Goal: Task Accomplishment & Management: Manage account settings

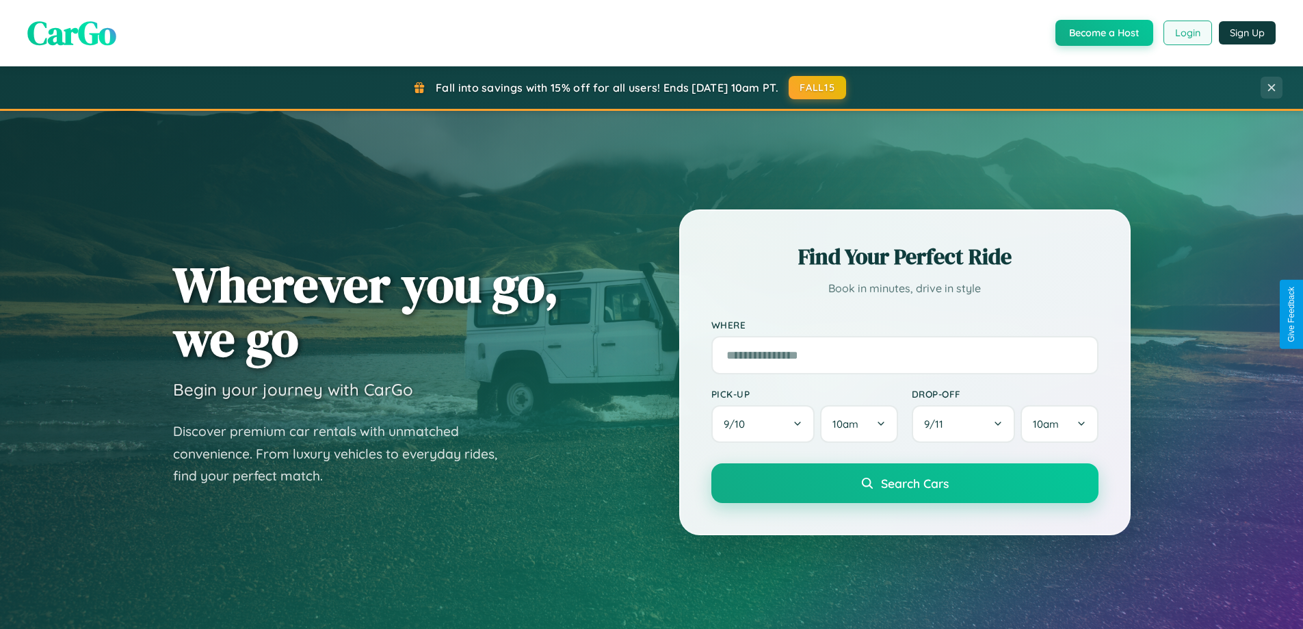
click at [1187, 33] on button "Login" at bounding box center [1188, 33] width 49 height 25
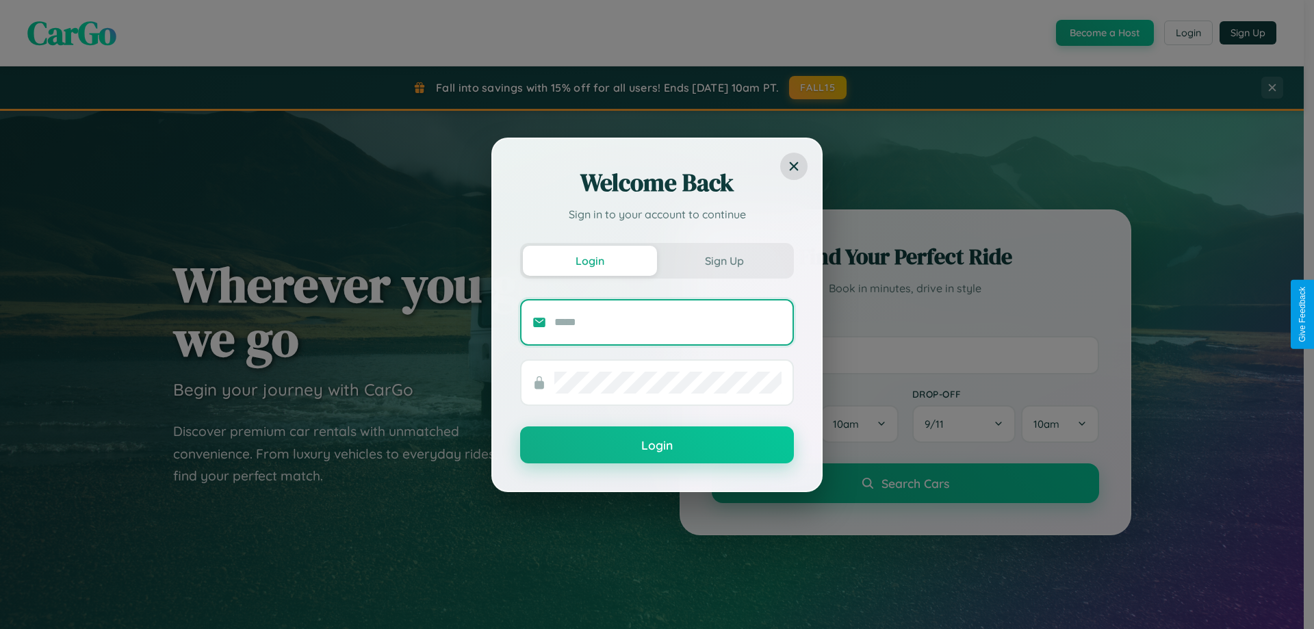
click at [668, 322] on input "text" at bounding box center [667, 322] width 227 height 22
type input "**********"
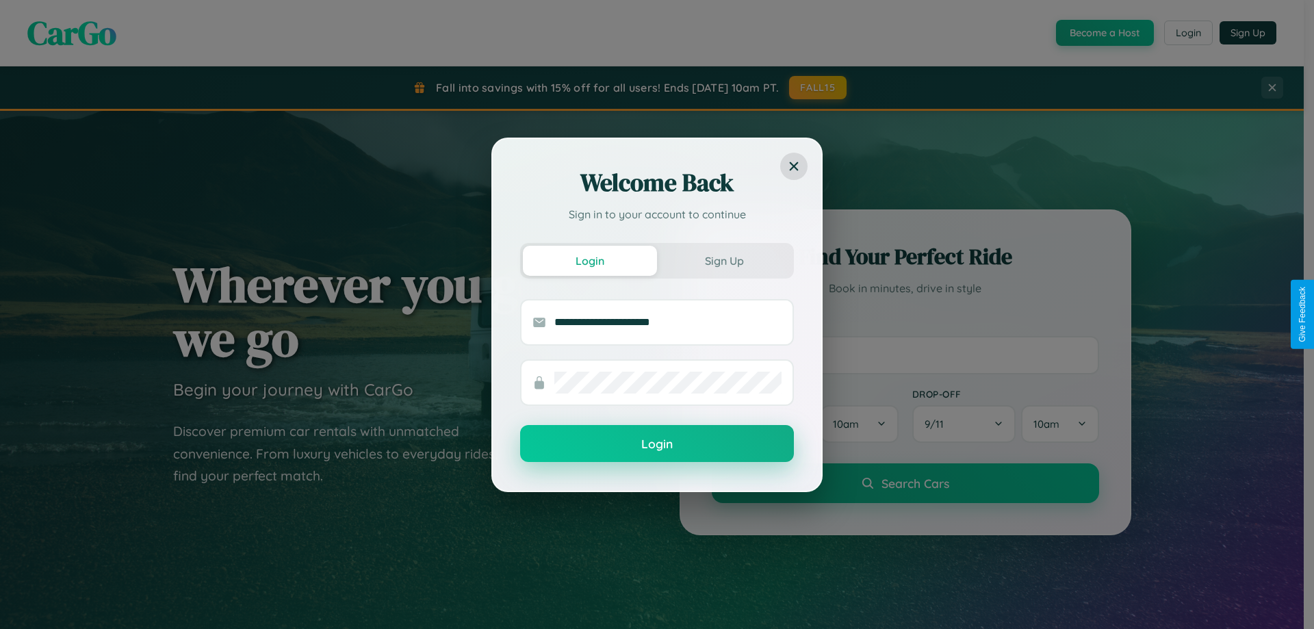
click at [657, 444] on button "Login" at bounding box center [657, 443] width 274 height 37
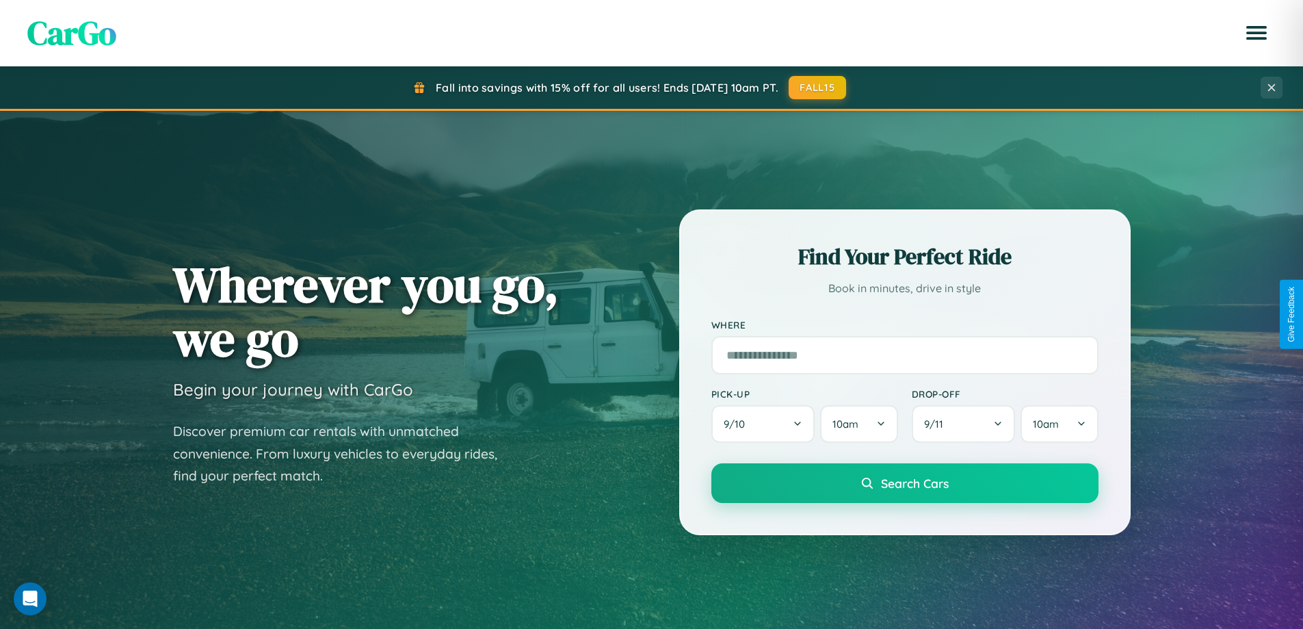
scroll to position [942, 0]
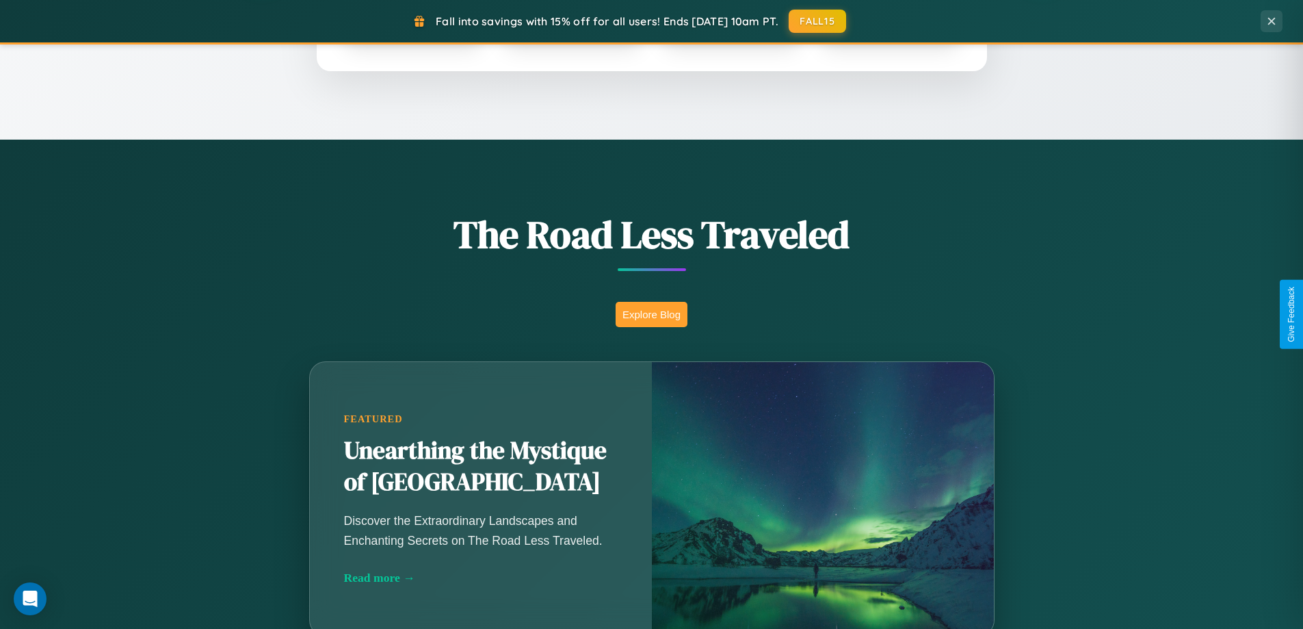
click at [651, 314] on button "Explore Blog" at bounding box center [652, 314] width 72 height 25
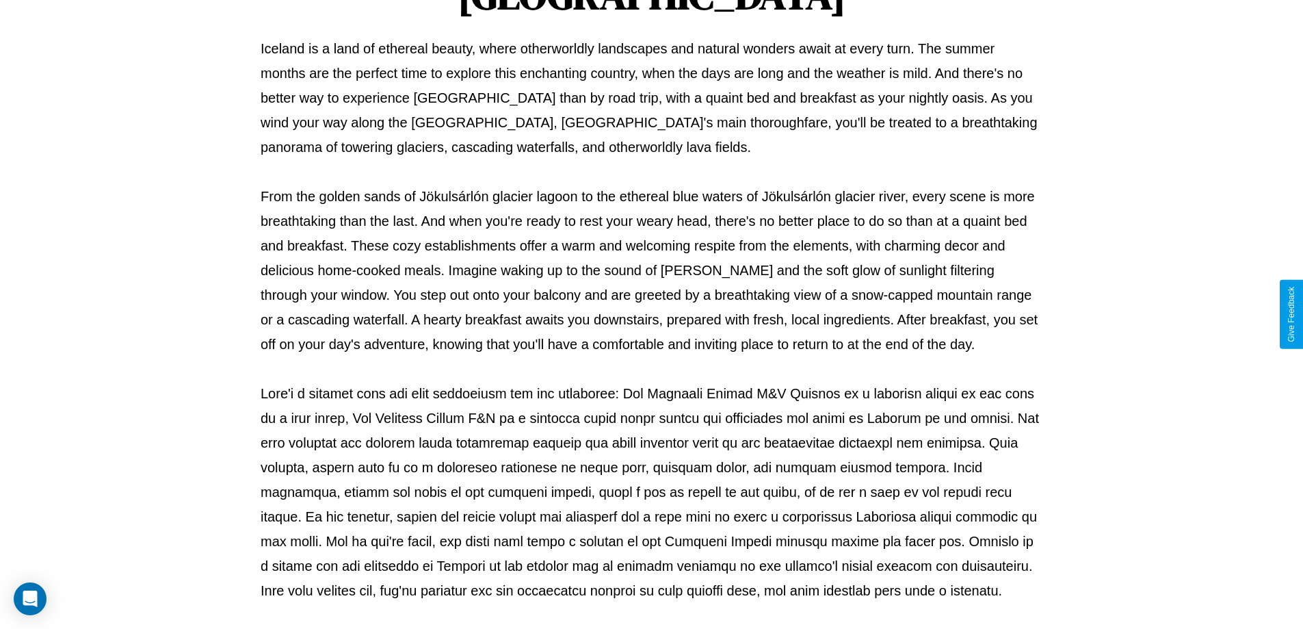
scroll to position [443, 0]
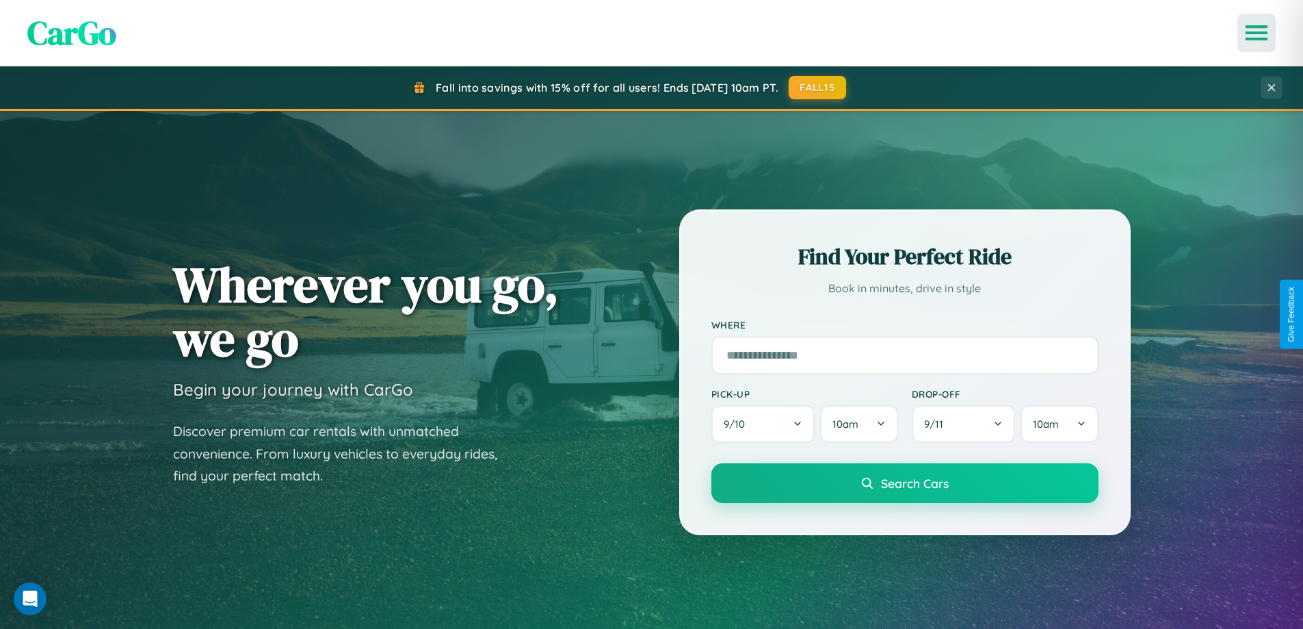
click at [1257, 33] on icon "Open menu" at bounding box center [1257, 33] width 20 height 12
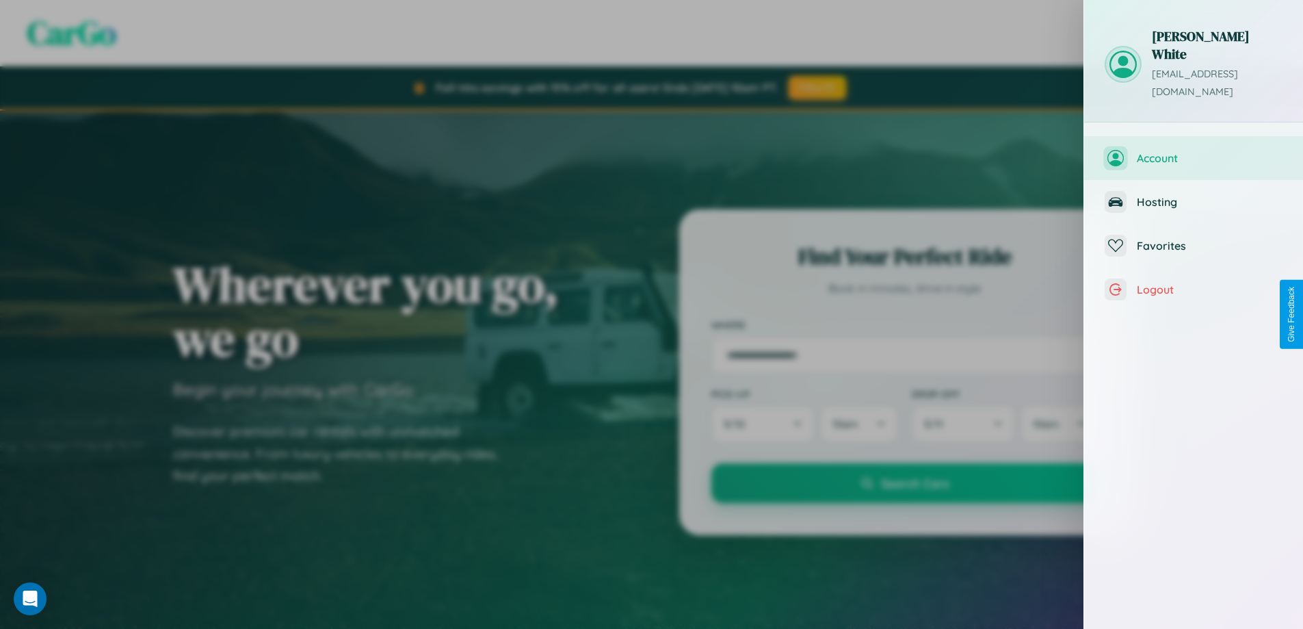
click at [1194, 151] on span "Account" at bounding box center [1210, 158] width 146 height 14
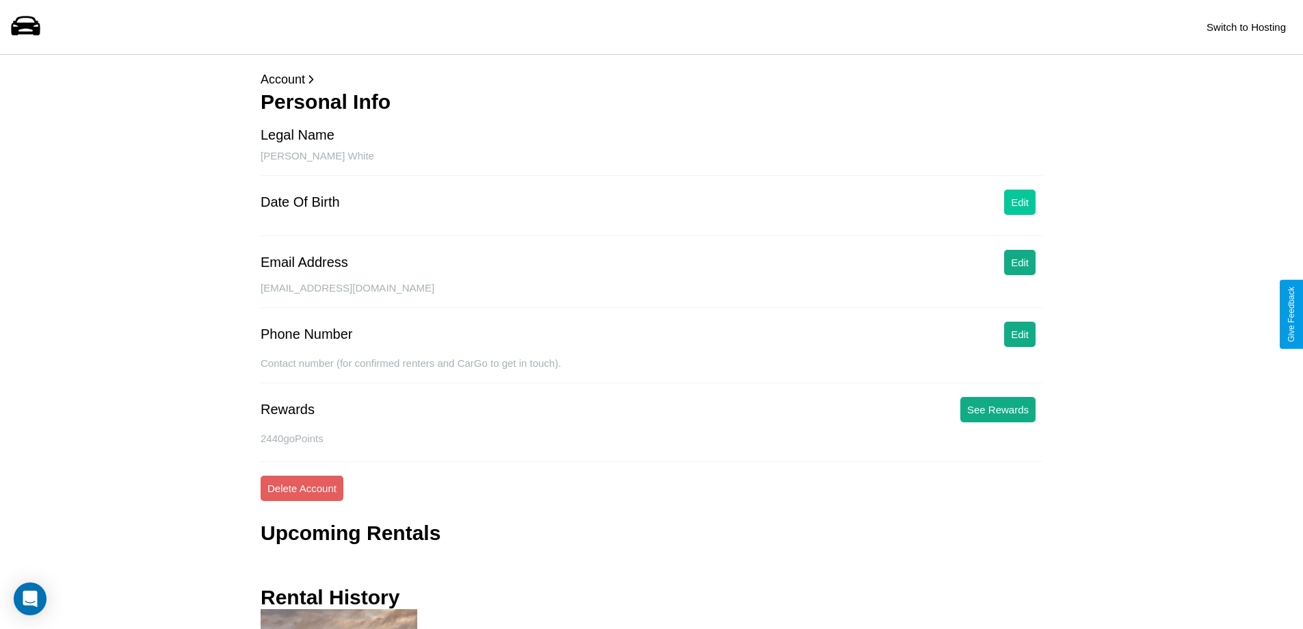
click at [1020, 202] on button "Edit" at bounding box center [1019, 202] width 31 height 25
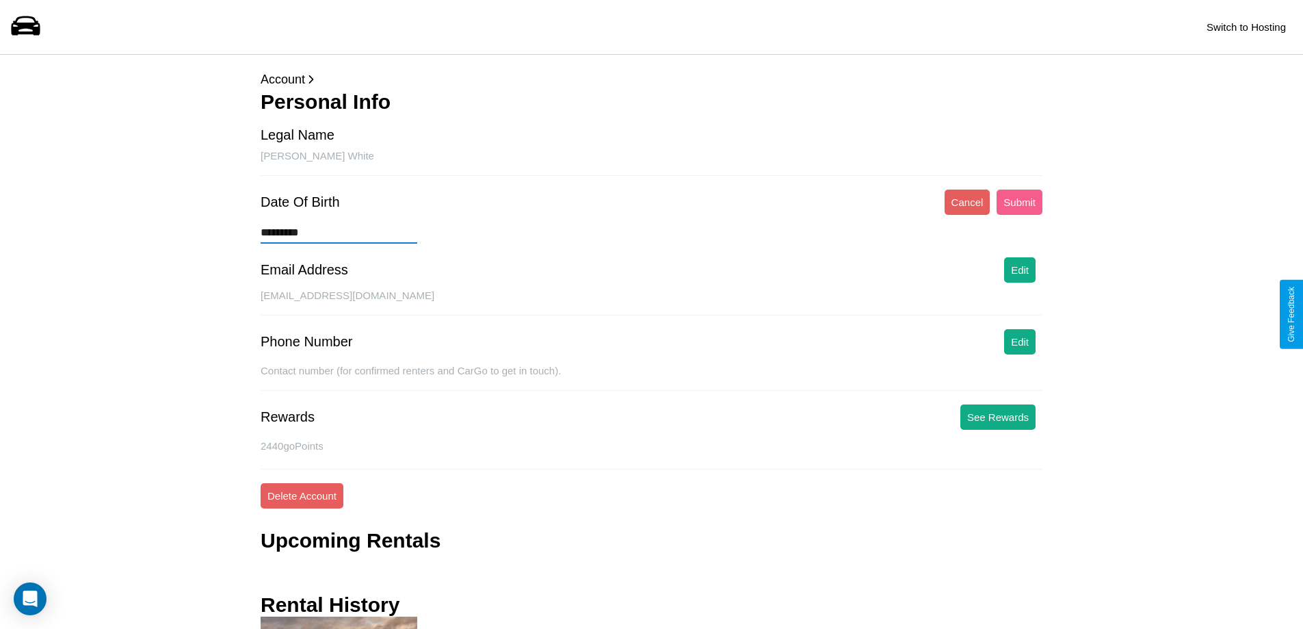
type input "**********"
